Goal: Task Accomplishment & Management: Manage account settings

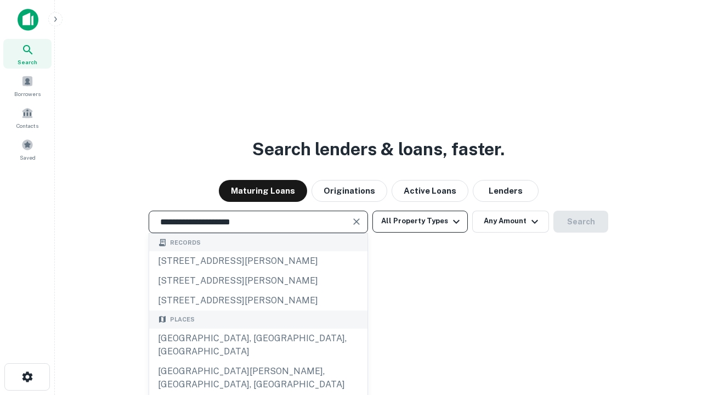
click at [258, 361] on div "Santa Monica, CA, USA" at bounding box center [258, 344] width 218 height 33
click at [420, 221] on button "All Property Types" at bounding box center [419, 222] width 95 height 22
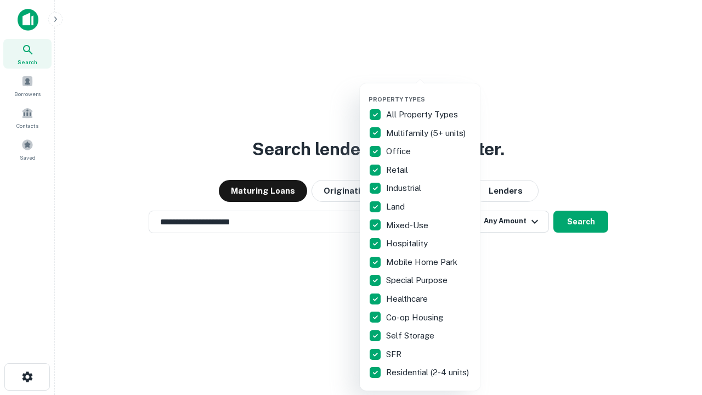
type input "**********"
click at [429, 92] on button "button" at bounding box center [428, 92] width 121 height 1
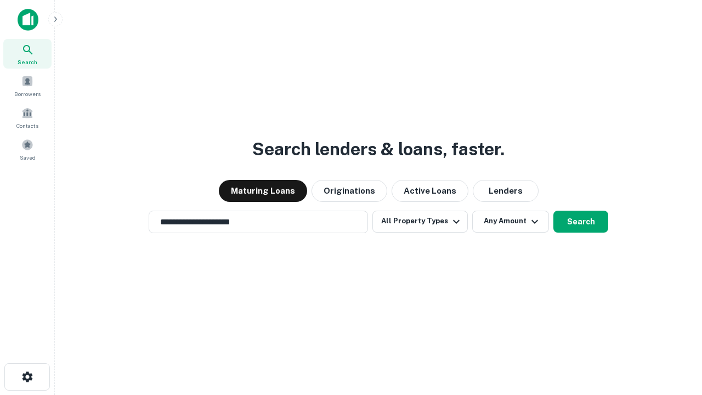
scroll to position [17, 0]
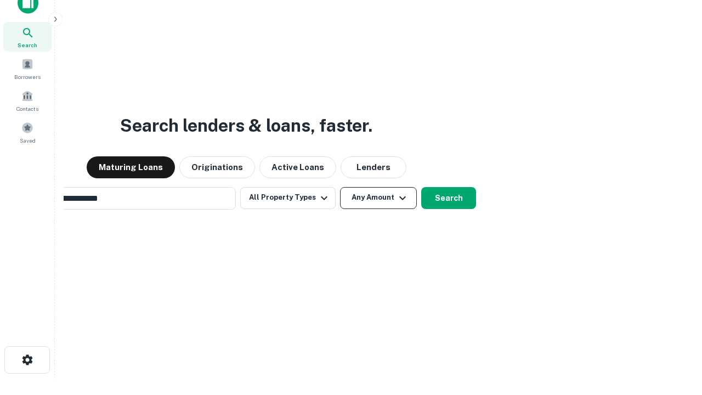
click at [340, 187] on button "Any Amount" at bounding box center [378, 198] width 77 height 22
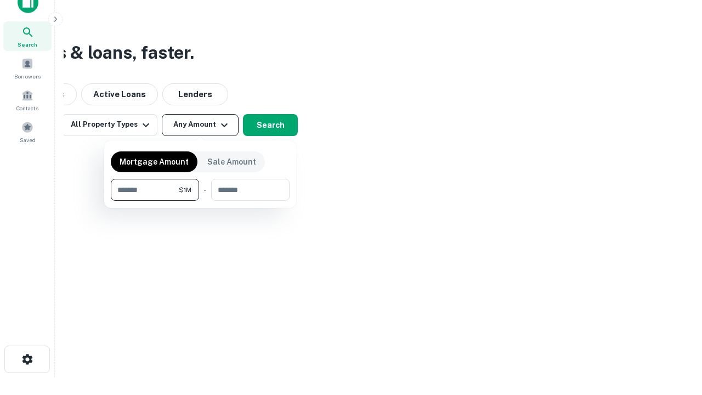
type input "*******"
click at [200, 201] on button "button" at bounding box center [200, 201] width 179 height 1
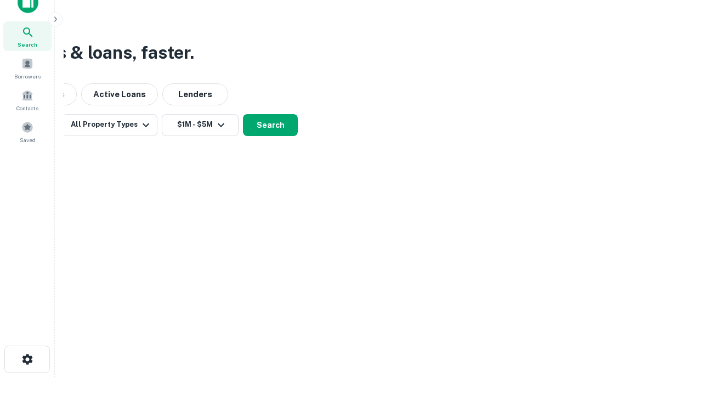
scroll to position [17, 0]
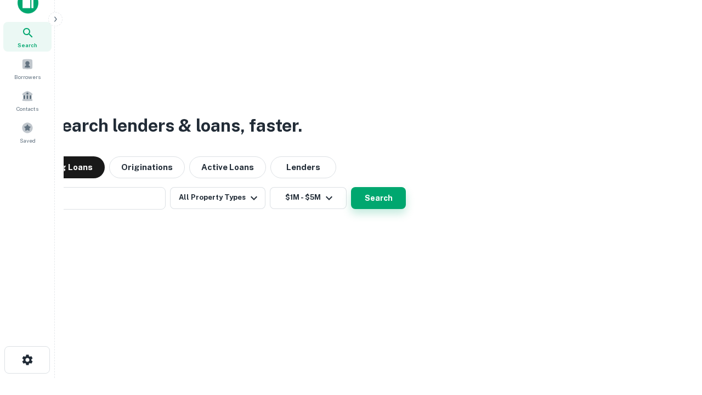
click at [351, 187] on button "Search" at bounding box center [378, 198] width 55 height 22
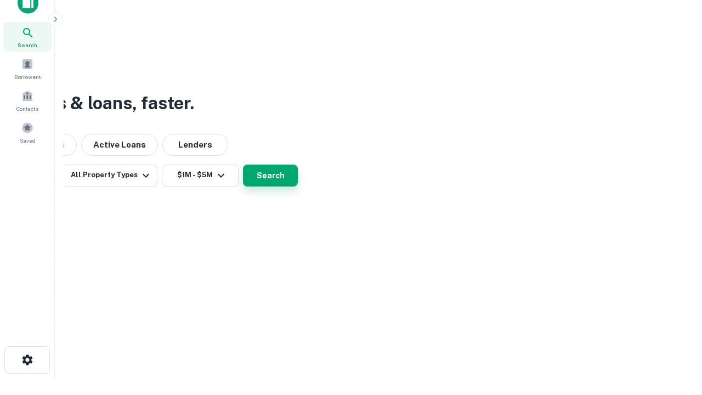
scroll to position [18, 0]
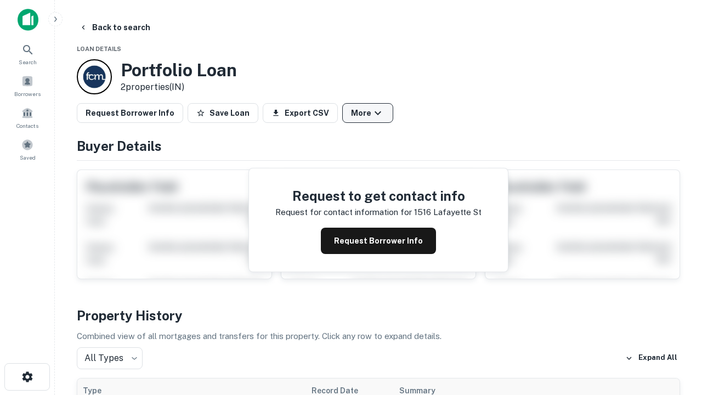
click at [367, 113] on button "More" at bounding box center [367, 113] width 51 height 20
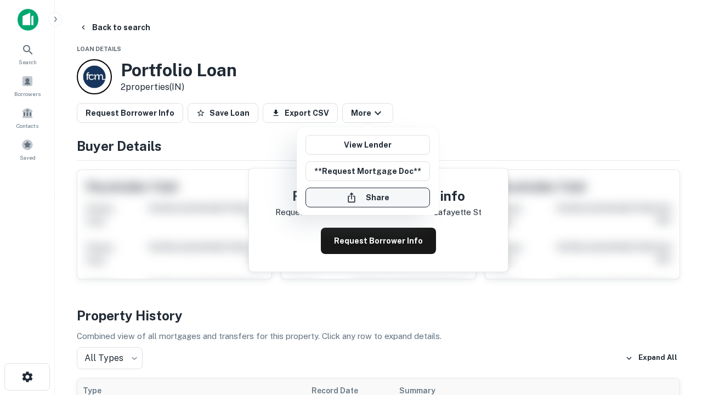
click at [367, 197] on button "Share" at bounding box center [367, 198] width 124 height 20
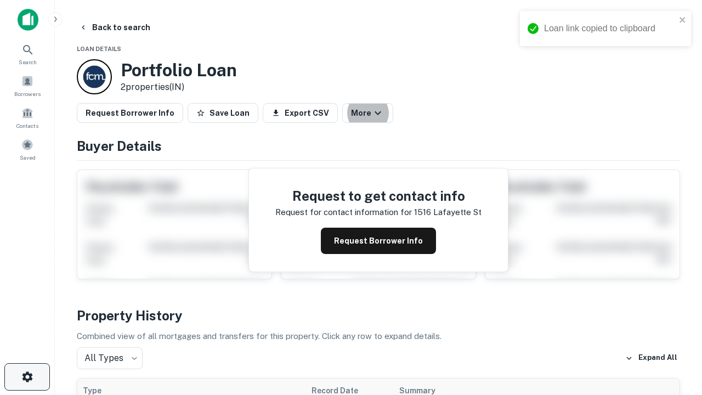
click at [27, 377] on icon "button" at bounding box center [27, 376] width 13 height 13
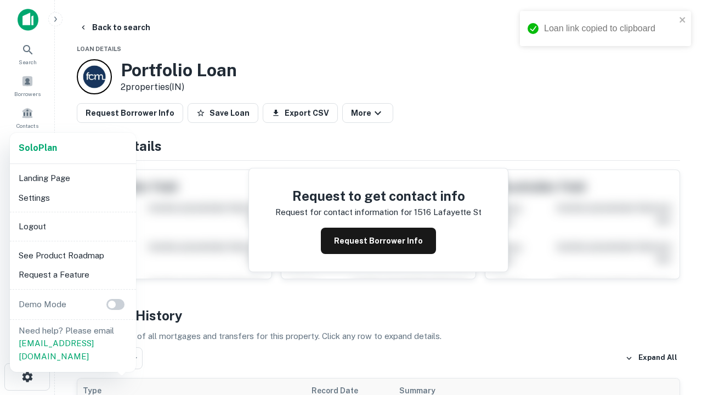
click at [72, 226] on li "Logout" at bounding box center [72, 227] width 117 height 20
